Goal: Task Accomplishment & Management: Complete application form

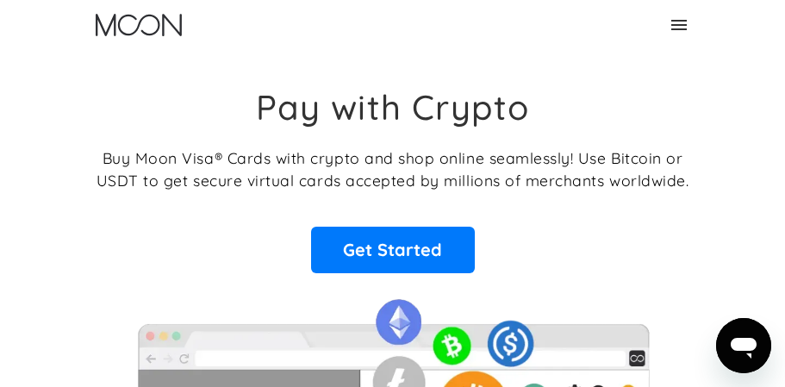
click at [681, 26] on icon at bounding box center [678, 25] width 21 height 21
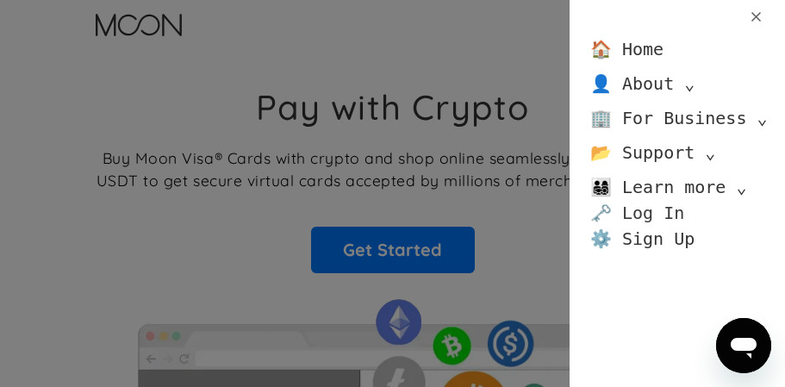
click at [661, 217] on link "🗝️ Log In" at bounding box center [637, 213] width 94 height 26
click at [665, 217] on link "🗝️ Log In" at bounding box center [637, 213] width 94 height 26
click at [655, 215] on link "🗝️ Log In" at bounding box center [637, 213] width 94 height 26
click at [485, 217] on div "🏠 Home 👤 About ⌄ About Moon Careers Founder's Letter 🏢 For Business ⌄ Business …" at bounding box center [392, 193] width 785 height 387
click at [551, 202] on div "🏠 Home 👤 About ⌄ About Moon Careers Founder's Letter 🏢 For Business ⌄ Business …" at bounding box center [392, 193] width 785 height 387
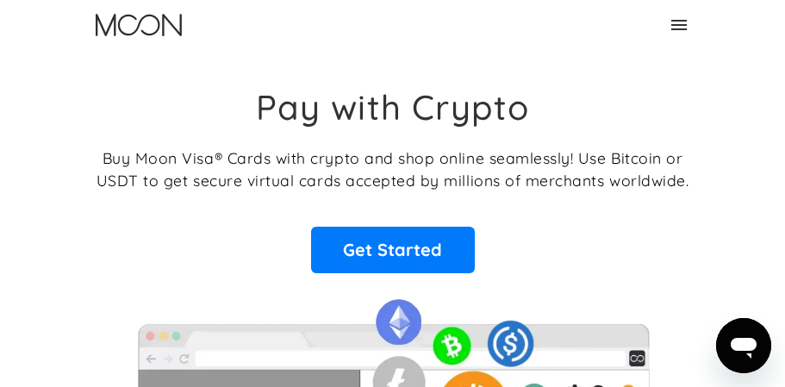
click at [684, 27] on icon at bounding box center [678, 25] width 21 height 21
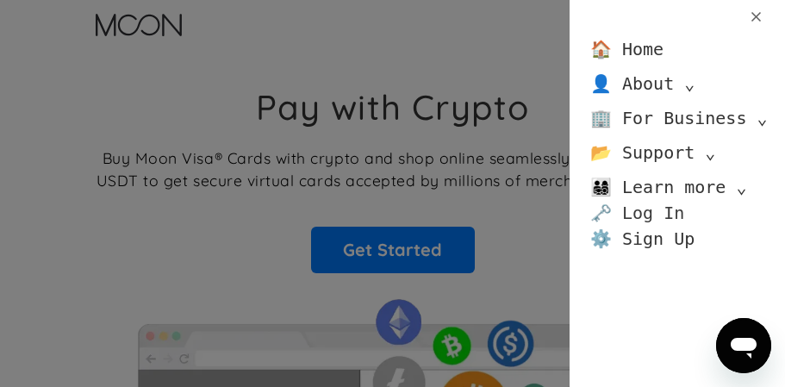
click at [630, 212] on link "🗝️ Log In" at bounding box center [637, 213] width 94 height 26
click at [512, 277] on div "🏠 Home 👤 About ⌄ About Moon Careers Founder's Letter 🏢 For Business ⌄ Business …" at bounding box center [392, 193] width 785 height 387
click at [459, 258] on div "🏠 Home 👤 About ⌄ About Moon Careers Founder's Letter 🏢 For Business ⌄ Business …" at bounding box center [392, 193] width 785 height 387
click at [748, 21] on icon at bounding box center [756, 17] width 16 height 16
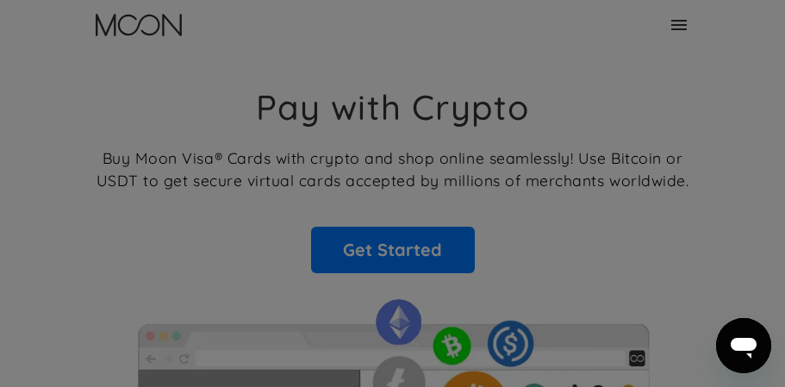
click at [767, 16] on div "Home About About Moon Careers Founder's Letter For Business Business Moon APIs …" at bounding box center [392, 25] width 785 height 50
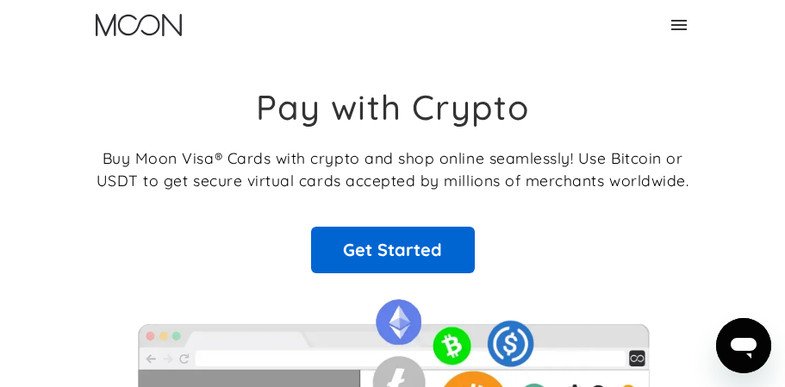
click at [450, 248] on link "Get Started" at bounding box center [393, 250] width 164 height 47
click at [453, 265] on link "Get Started" at bounding box center [393, 250] width 164 height 47
click at [411, 262] on link "Get Started" at bounding box center [393, 250] width 164 height 47
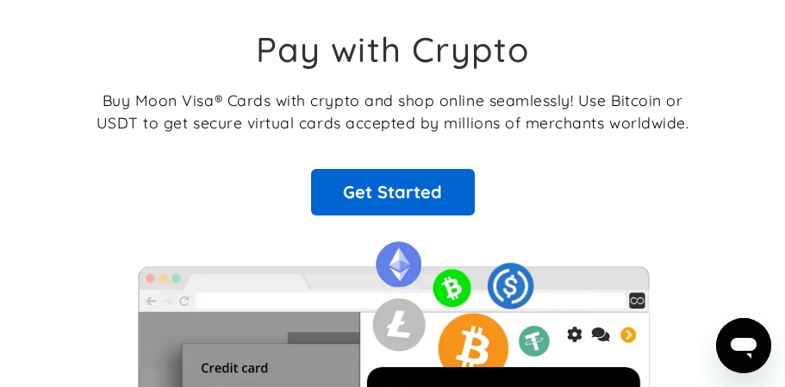
scroll to position [55, 0]
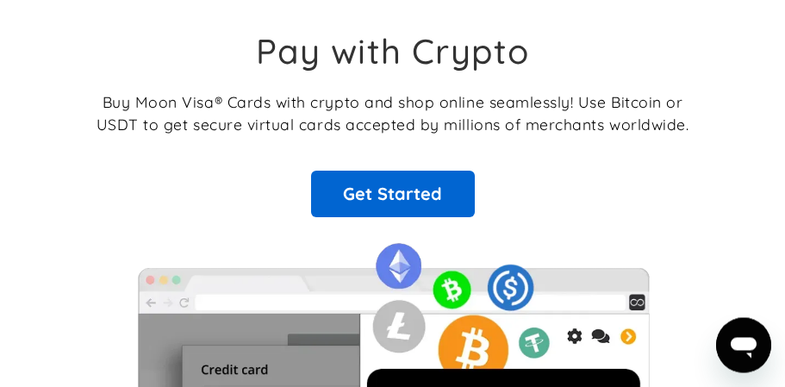
click at [466, 199] on link "Get Started" at bounding box center [393, 194] width 164 height 47
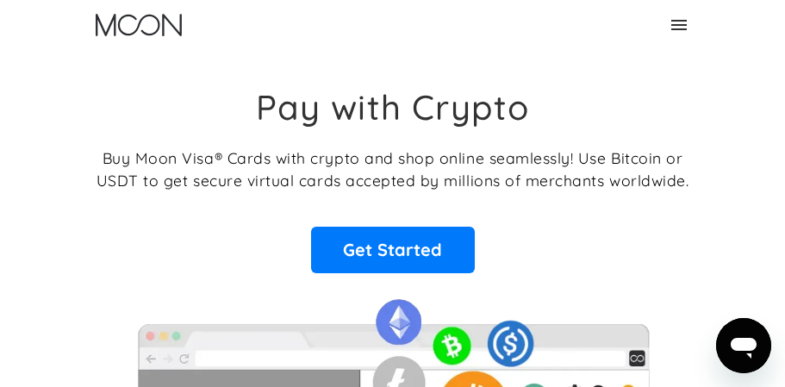
click at [686, 29] on icon at bounding box center [679, 25] width 16 height 10
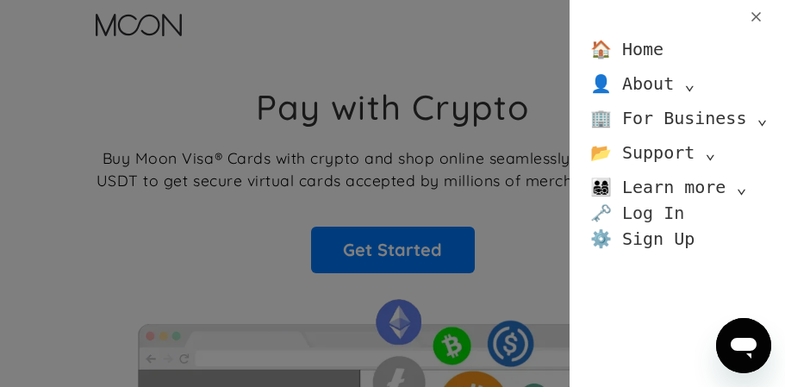
click at [648, 217] on link "🗝️ Log In" at bounding box center [637, 213] width 94 height 26
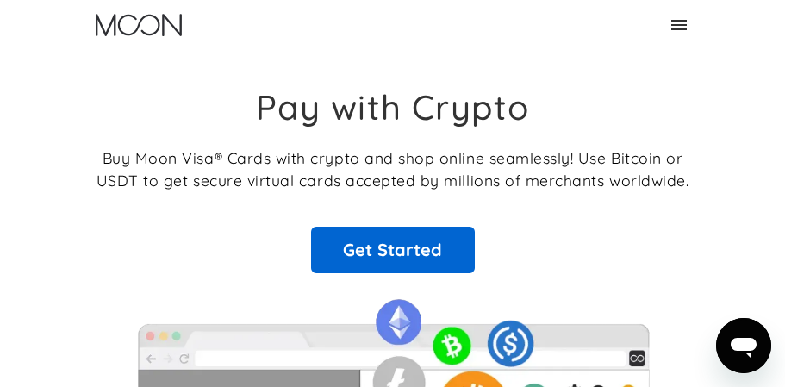
click at [407, 239] on link "Get Started" at bounding box center [393, 250] width 164 height 47
click at [427, 246] on link "Get Started" at bounding box center [393, 250] width 164 height 47
click at [449, 238] on link "Get Started" at bounding box center [393, 250] width 164 height 47
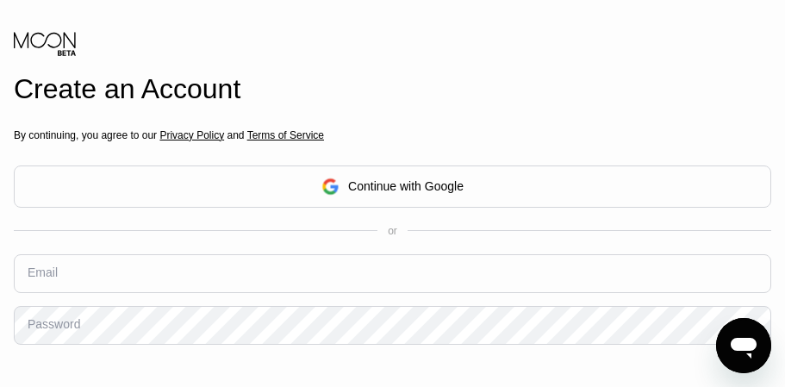
click at [750, 195] on div "Continue with Google" at bounding box center [392, 186] width 757 height 42
